Goal: Task Accomplishment & Management: Manage account settings

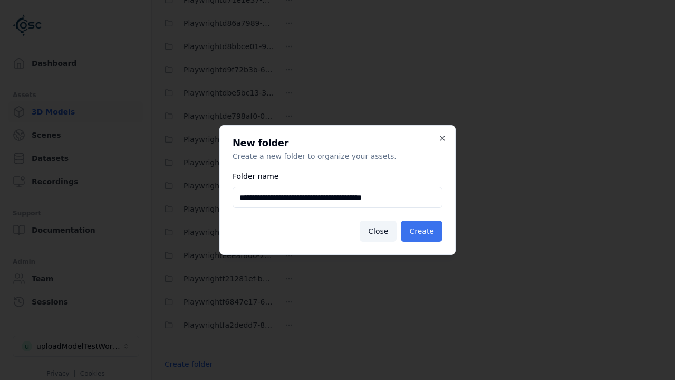
type input "**********"
click at [423, 231] on button "Create" at bounding box center [422, 231] width 42 height 21
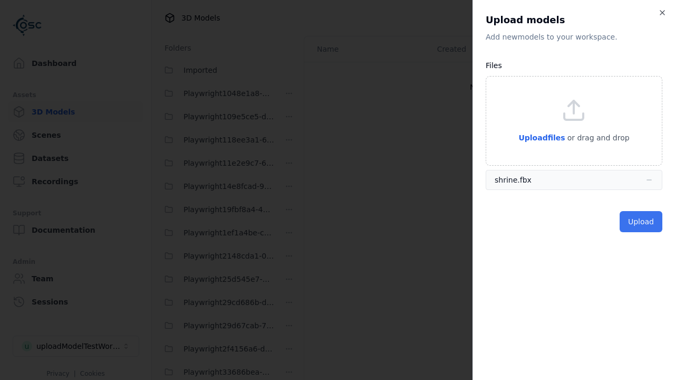
click at [642, 221] on button "Upload" at bounding box center [641, 221] width 43 height 21
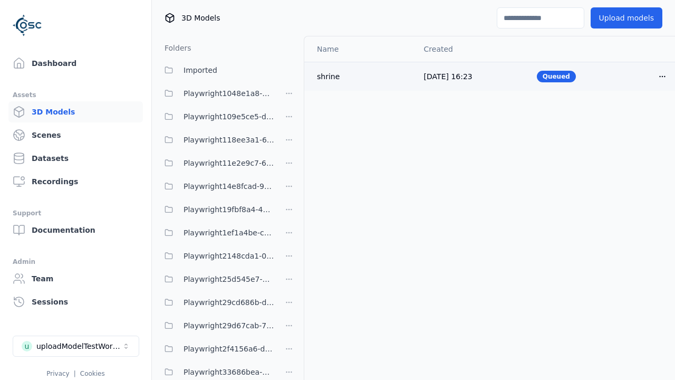
click at [645, 76] on html "Support Dashboard Assets 3D Models Scenes Datasets Recordings Support Documenta…" at bounding box center [337, 190] width 675 height 380
click at [621, 116] on div "Delete" at bounding box center [621, 116] width 62 height 17
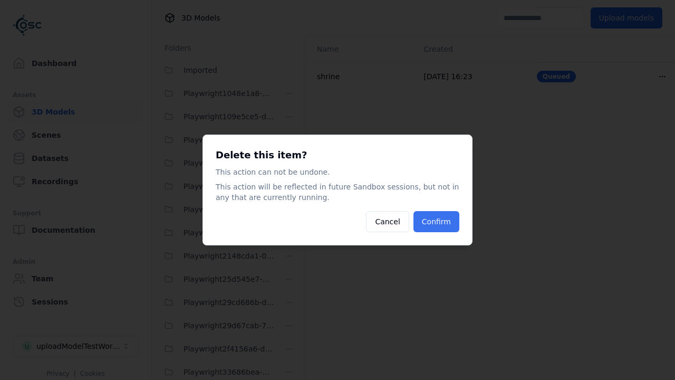
click at [437, 222] on button "Confirm" at bounding box center [437, 221] width 46 height 21
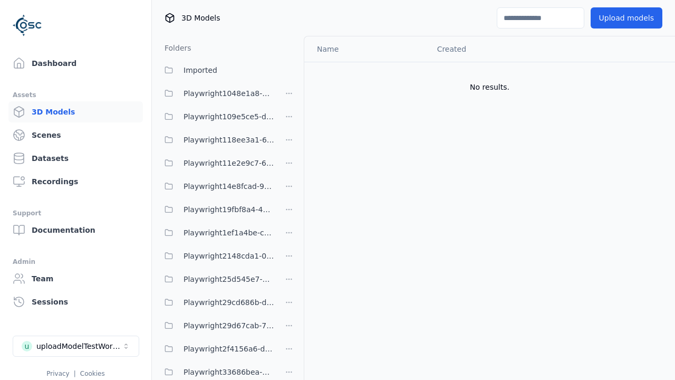
click at [289, 189] on html "Support Dashboard Assets 3D Models Scenes Datasets Recordings Support Documenta…" at bounding box center [337, 190] width 675 height 380
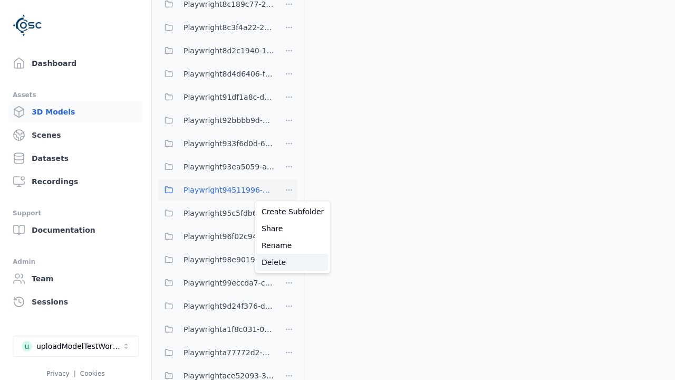
click at [289, 262] on div "Delete" at bounding box center [292, 262] width 71 height 17
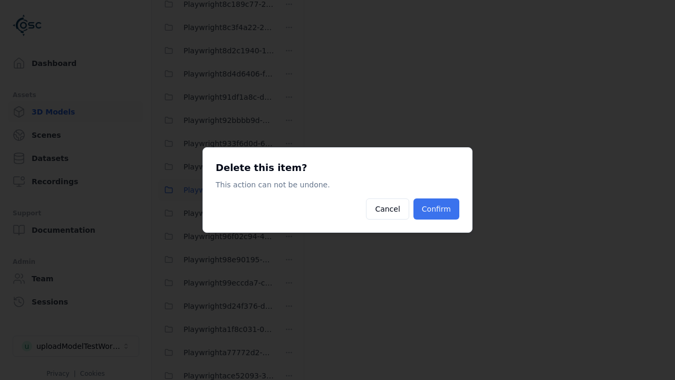
click at [437, 209] on button "Confirm" at bounding box center [437, 208] width 46 height 21
